Goal: Navigation & Orientation: Find specific page/section

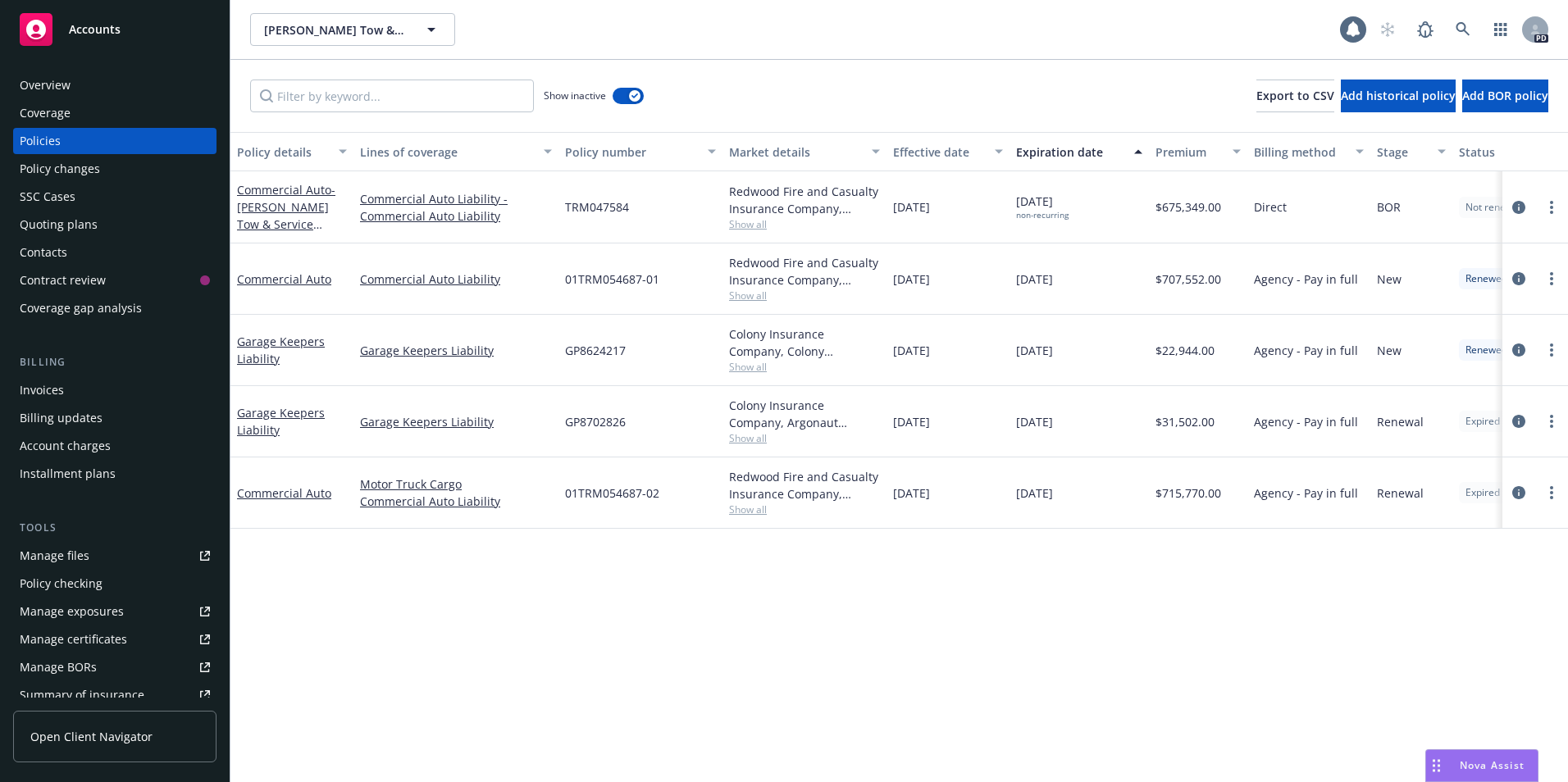
click at [124, 30] on div "Accounts" at bounding box center [114, 29] width 190 height 33
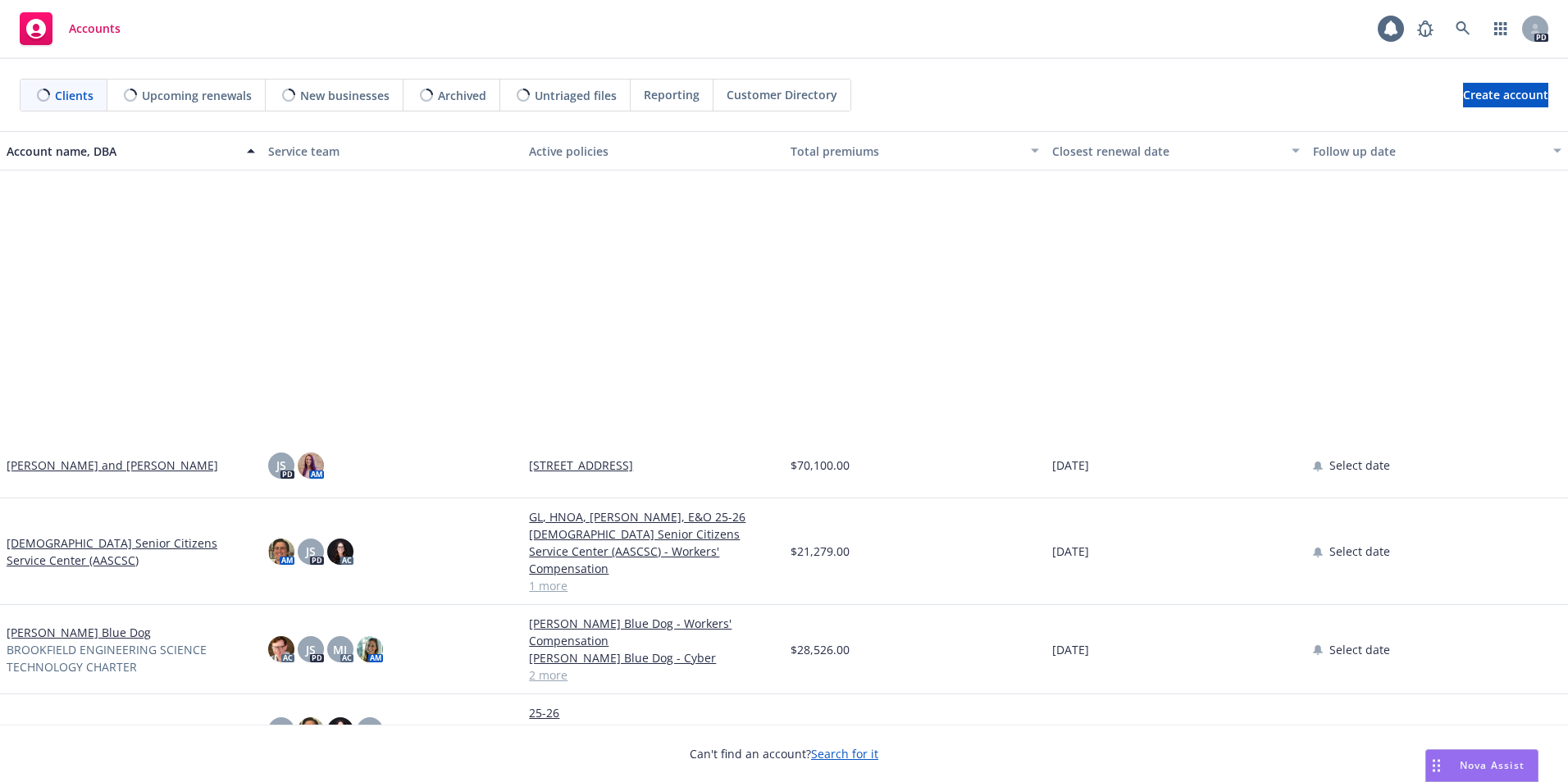
scroll to position [410, 0]
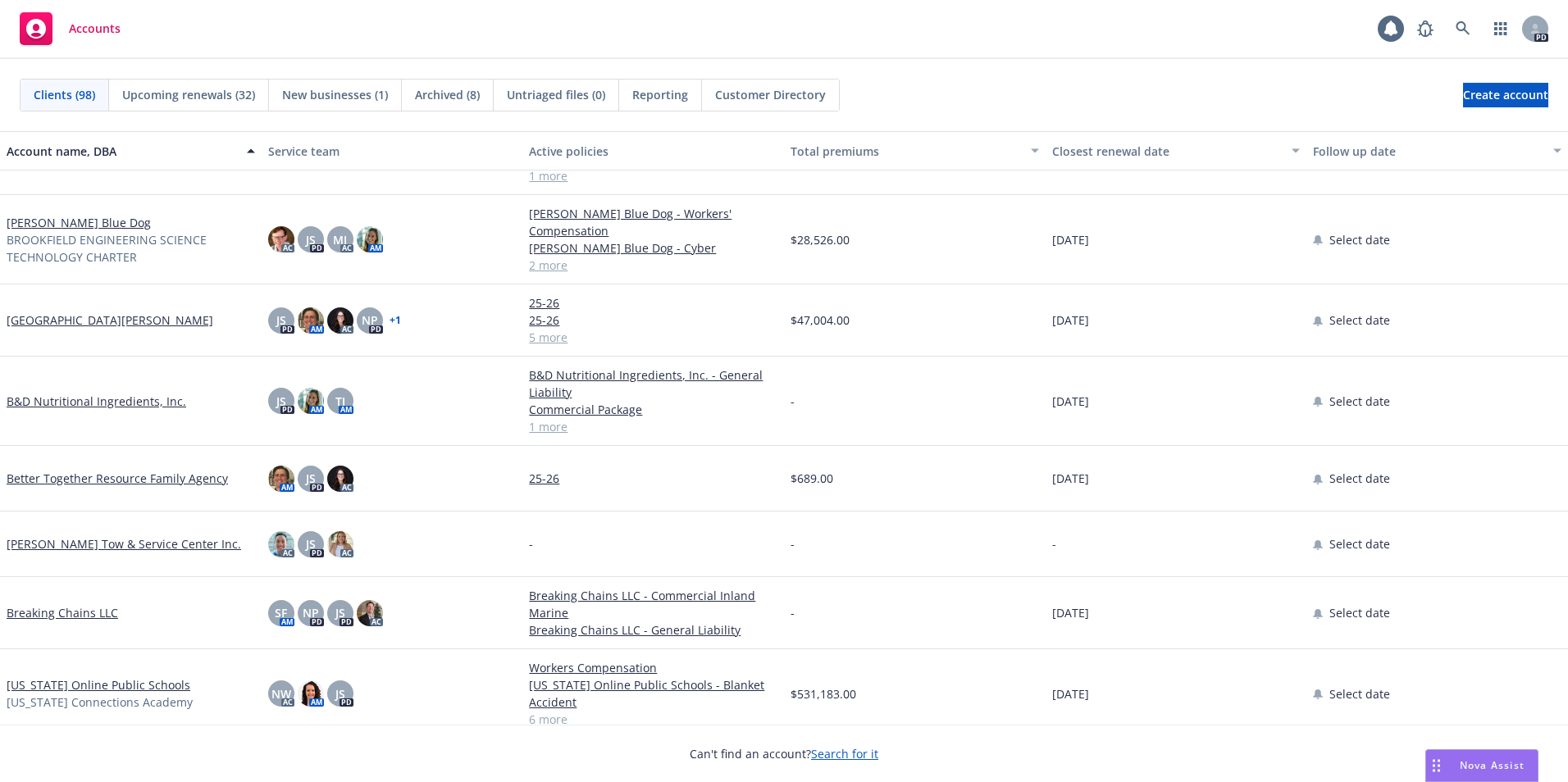
click at [117, 535] on link "[PERSON_NAME] Tow & Service Center Inc." at bounding box center [124, 543] width 234 height 17
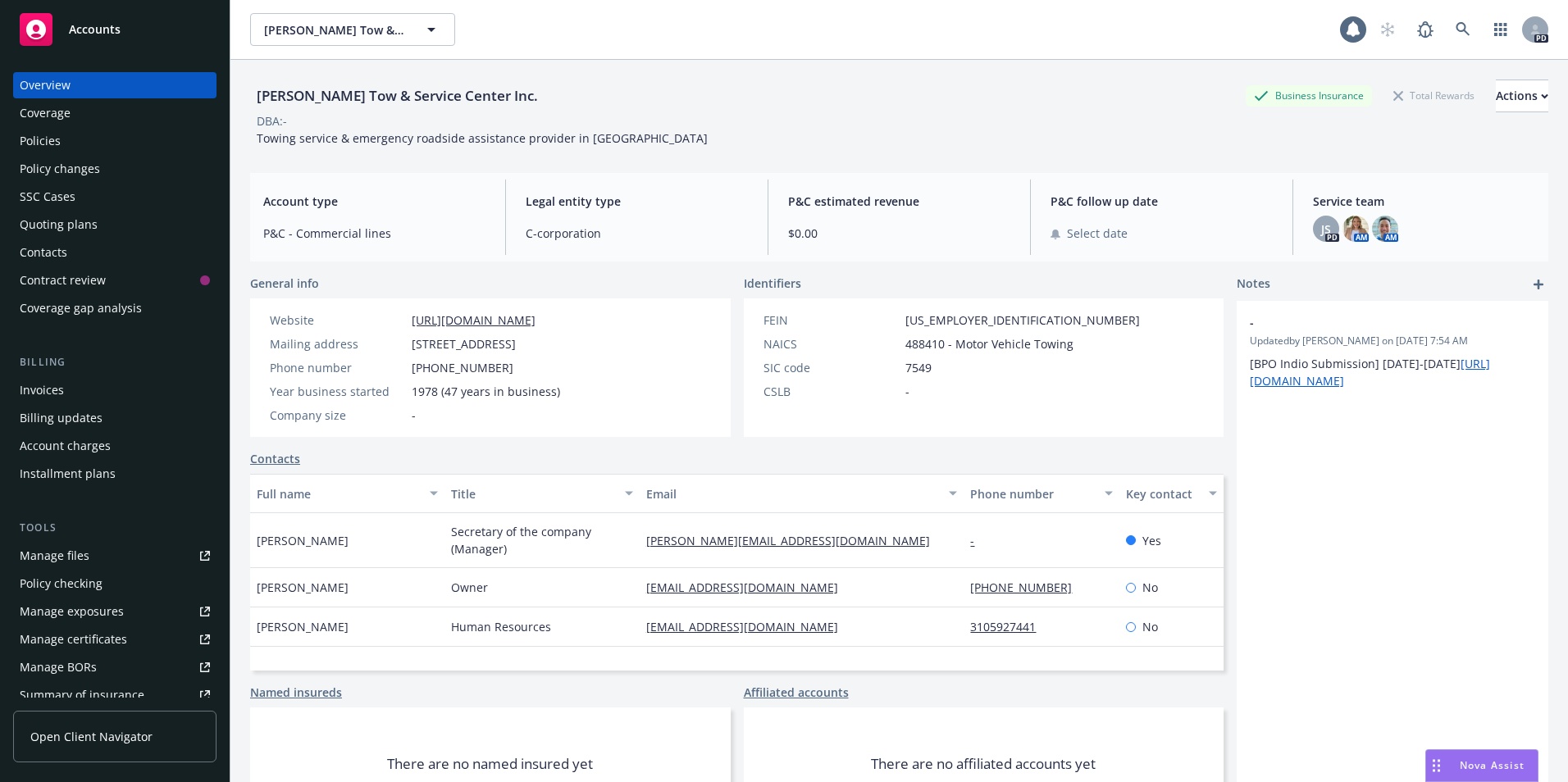
click at [53, 146] on div "Policies" at bounding box center [39, 140] width 41 height 26
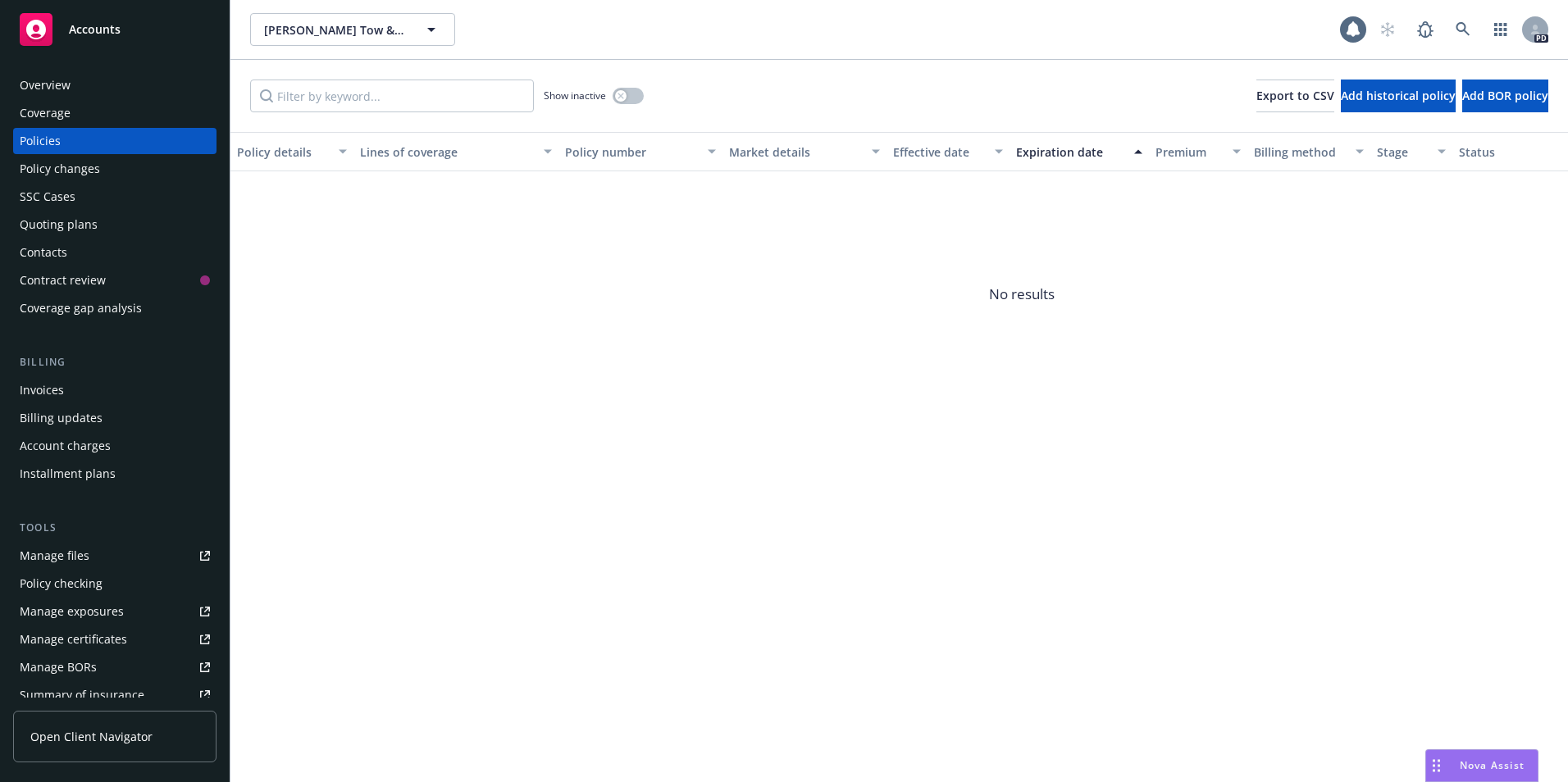
drag, startPoint x: 115, startPoint y: 30, endPoint x: 124, endPoint y: 42, distance: 15.0
click at [115, 30] on span "Accounts" at bounding box center [94, 29] width 51 height 13
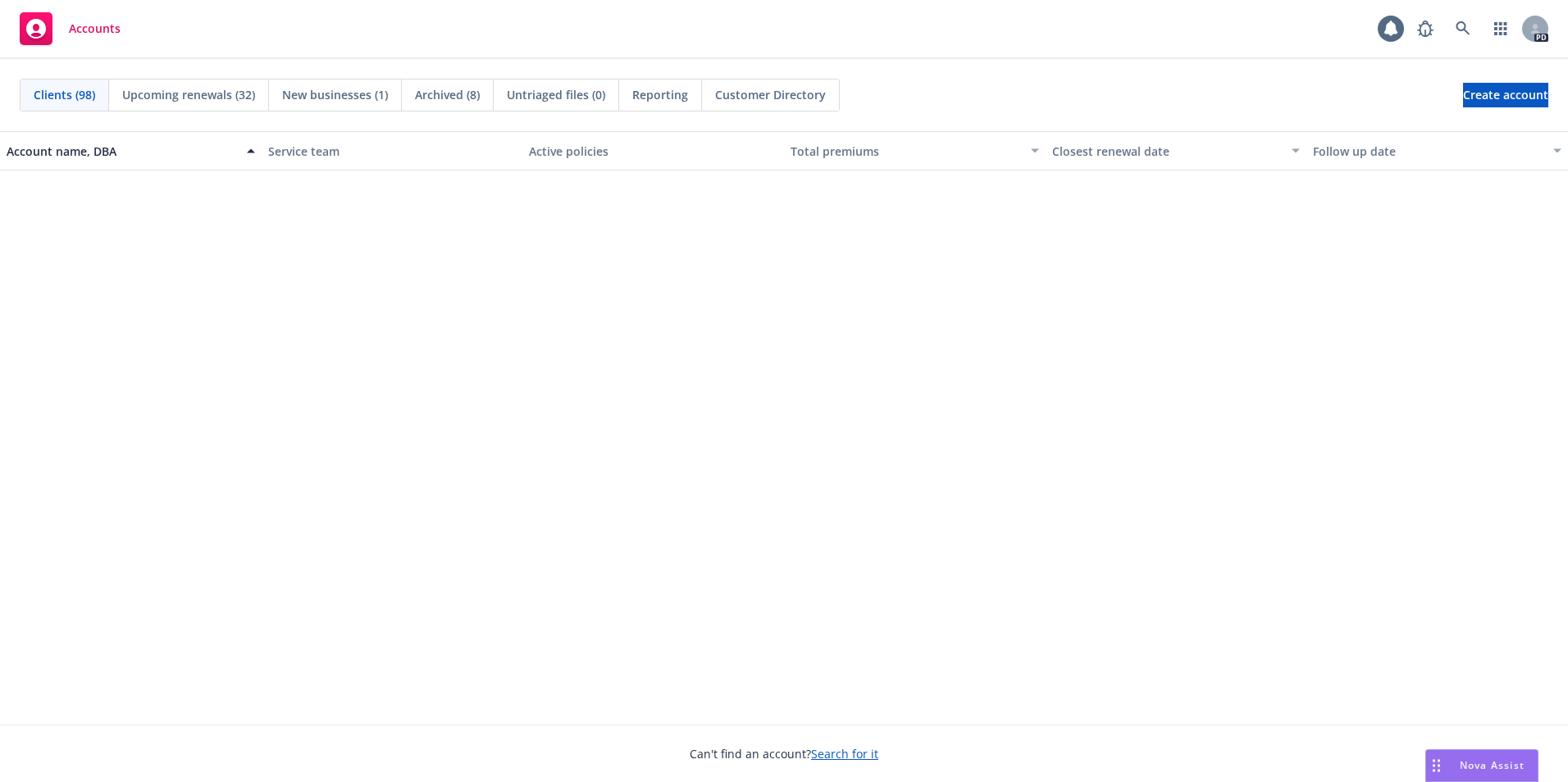
scroll to position [4263, 0]
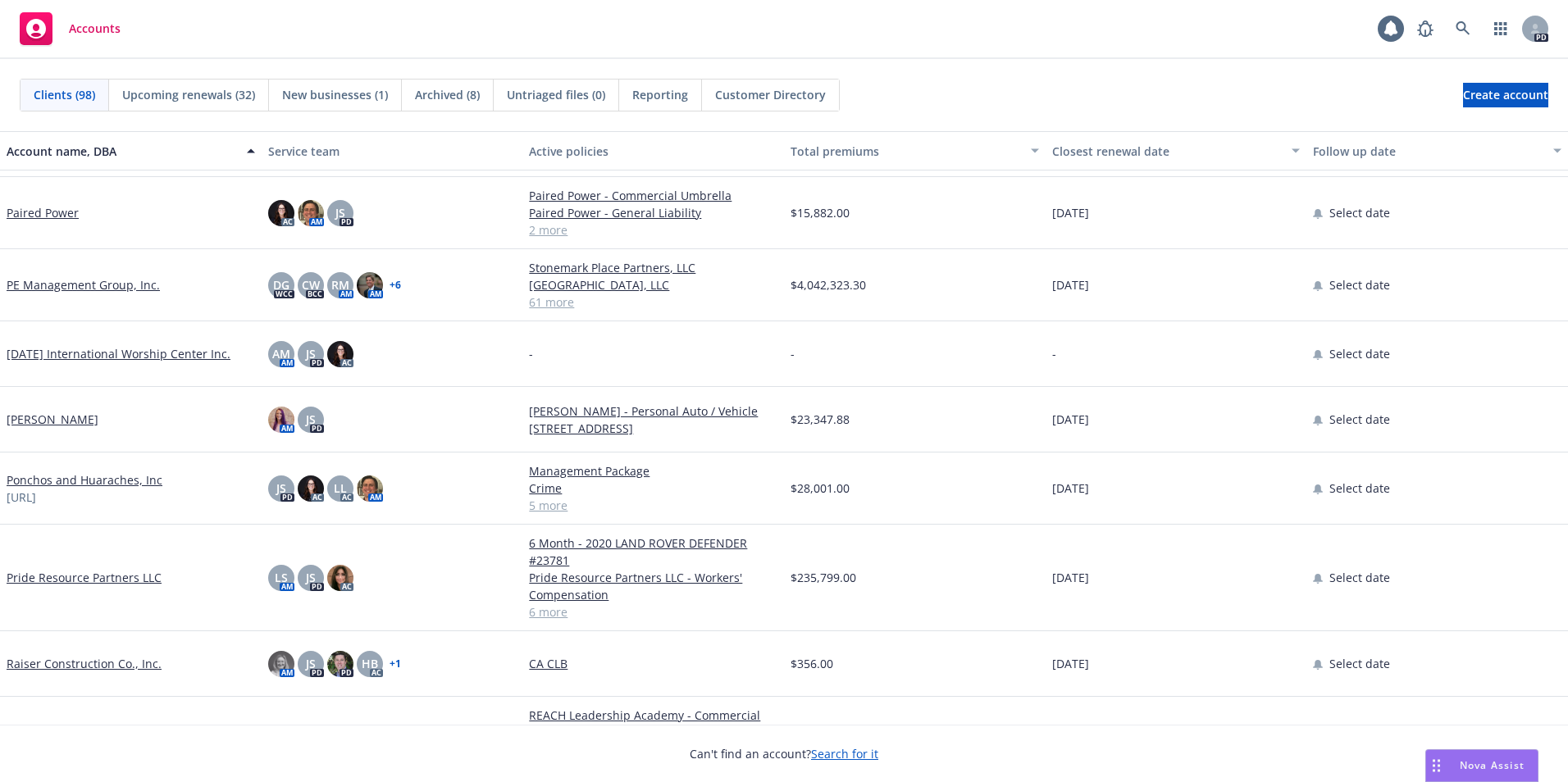
click at [99, 577] on link "Pride Resource Partners LLC" at bounding box center [84, 577] width 155 height 17
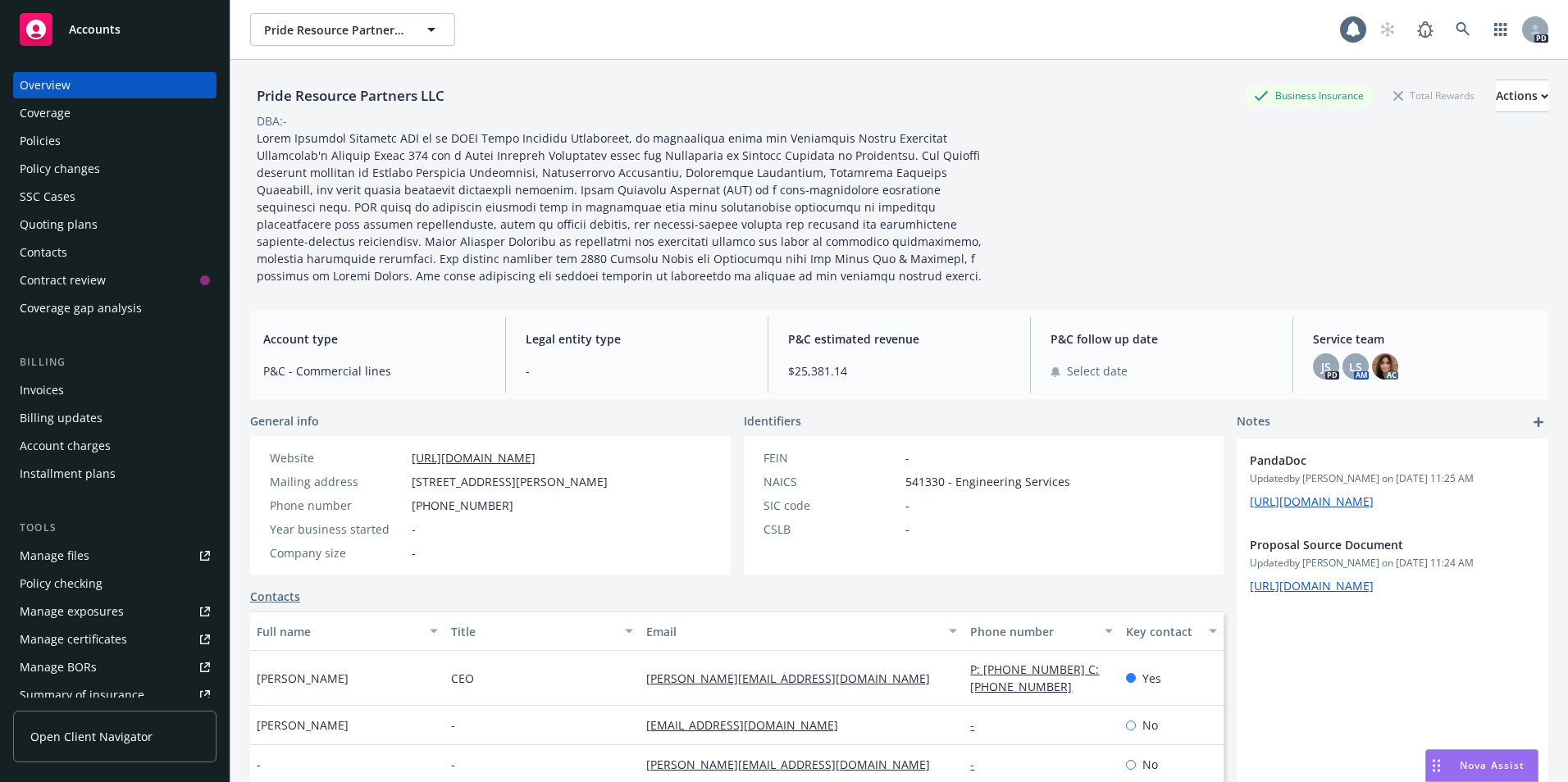
click at [64, 132] on div "Policies" at bounding box center [114, 140] width 190 height 26
